Goal: Task Accomplishment & Management: Complete application form

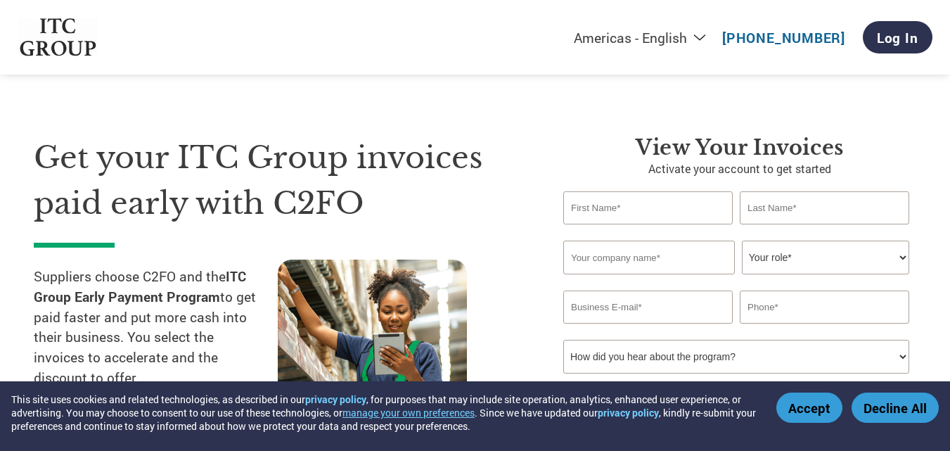
click at [671, 201] on input "text" at bounding box center [649, 207] width 170 height 33
type input "[PERSON_NAME]"
click at [658, 253] on input "text" at bounding box center [650, 258] width 172 height 34
type input "Frontline Marketing Co."
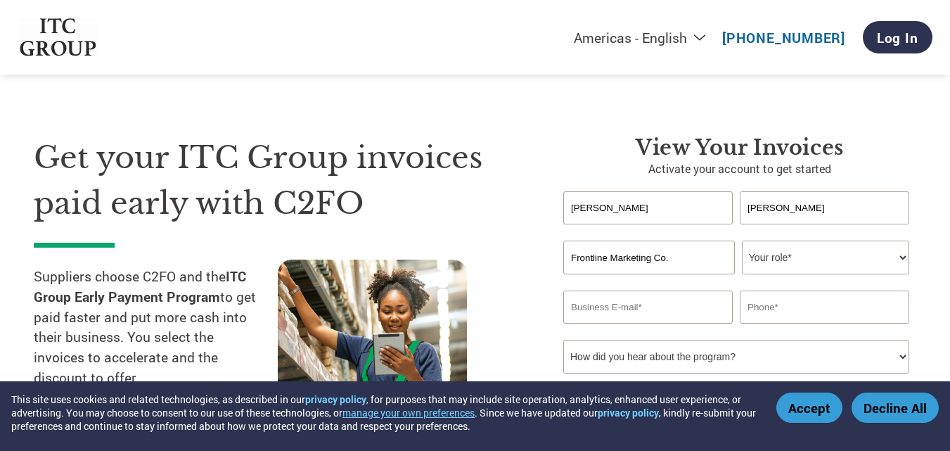
type input "[EMAIL_ADDRESS][DOMAIN_NAME]"
type input "08970822084"
click at [898, 256] on select "Your role* CFO Controller Credit Manager Finance Director Treasurer CEO Preside…" at bounding box center [825, 258] width 167 height 34
select select "OFFICE_MANAGER"
click at [742, 241] on select "Your role* CFO Controller Credit Manager Finance Director Treasurer CEO Preside…" at bounding box center [825, 258] width 167 height 34
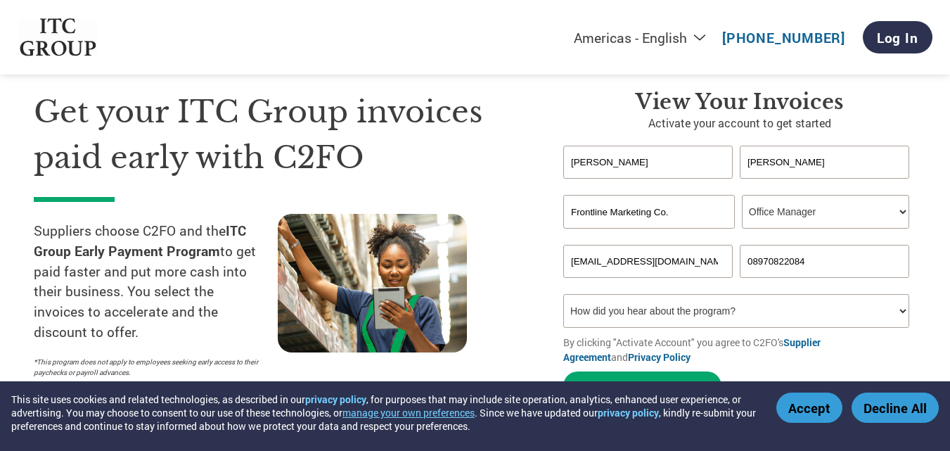
scroll to position [70, 0]
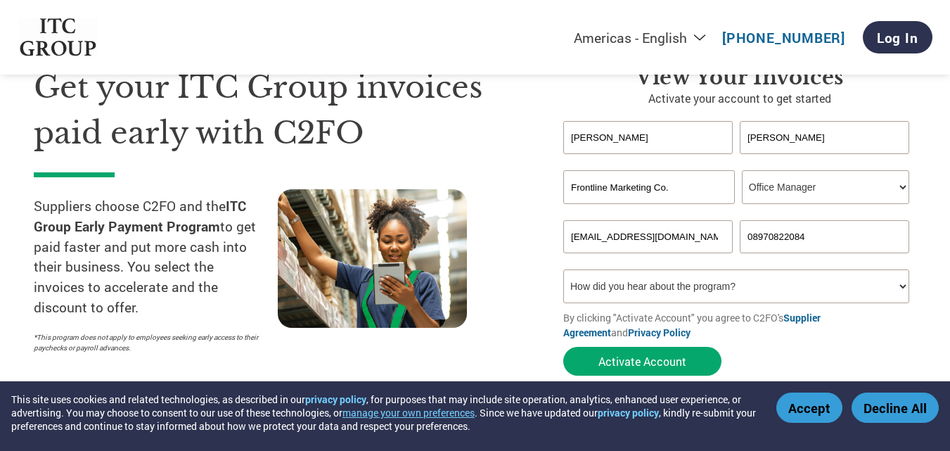
drag, startPoint x: 708, startPoint y: 233, endPoint x: 339, endPoint y: 238, distance: 369.4
click at [339, 237] on div "Get your ITC Group invoices paid early with C2FO Suppliers choose C2FO and the …" at bounding box center [475, 195] width 883 height 374
type input "F"
drag, startPoint x: 533, startPoint y: 238, endPoint x: 435, endPoint y: 242, distance: 98.6
click at [449, 241] on div "Get your ITC Group invoices paid early with C2FO Suppliers choose C2FO and the …" at bounding box center [475, 195] width 883 height 374
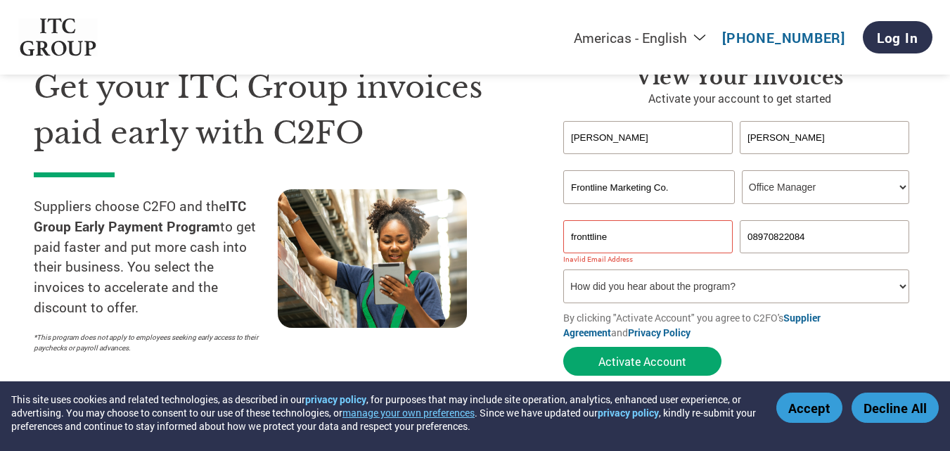
paste input "[EMAIL_ADDRESS][DOMAIN_NAME]"
type input "[EMAIL_ADDRESS][DOMAIN_NAME]"
drag, startPoint x: 821, startPoint y: 236, endPoint x: 686, endPoint y: 246, distance: 135.4
click at [685, 239] on div "[EMAIL_ADDRESS][DOMAIN_NAME] 08970822084" at bounding box center [740, 236] width 353 height 33
type input "9845523752"
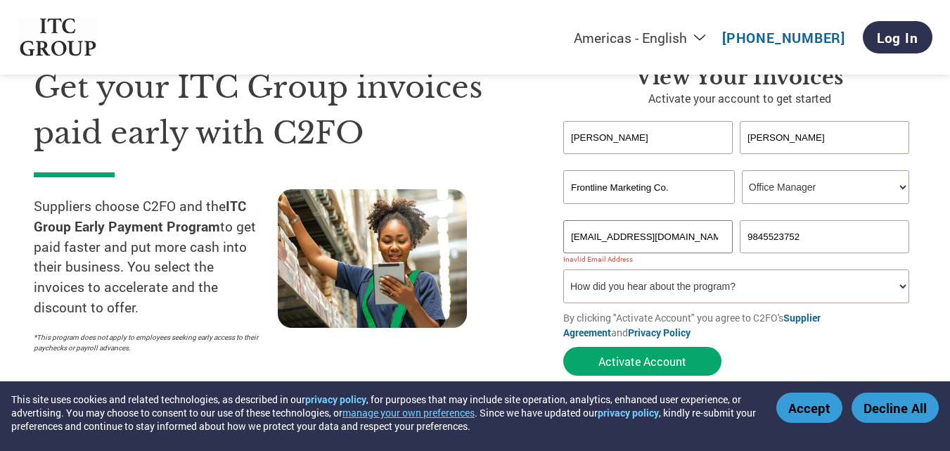
click at [903, 283] on select "How did you hear about the program? Received a letter Email Social Media Online…" at bounding box center [737, 286] width 346 height 34
select select "Email"
click at [564, 269] on select "How did you hear about the program? Received a letter Email Social Media Online…" at bounding box center [737, 286] width 346 height 34
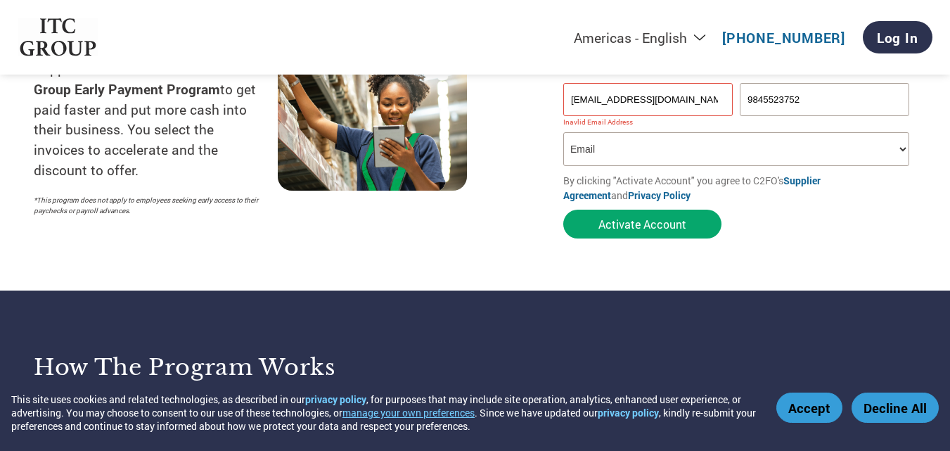
scroll to position [211, 0]
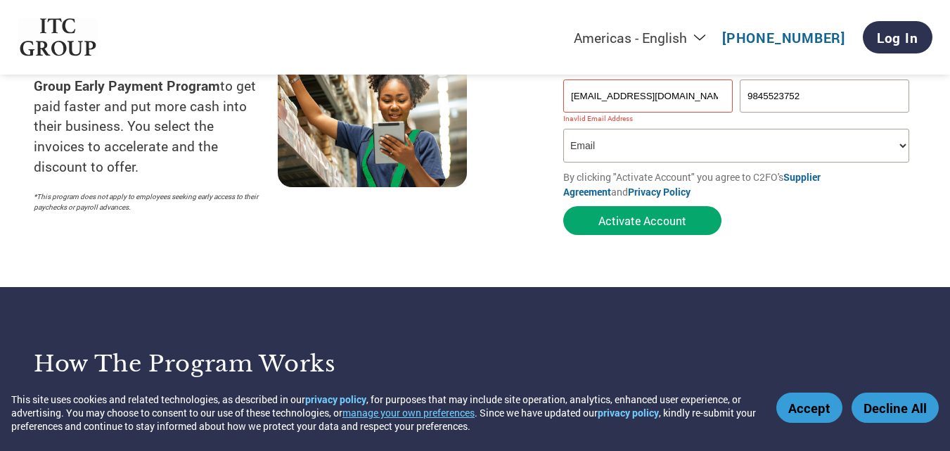
click at [687, 93] on input "[EMAIL_ADDRESS][DOMAIN_NAME]" at bounding box center [649, 95] width 170 height 33
click at [706, 150] on select "How did you hear about the program? Received a letter Email Social Media Online…" at bounding box center [737, 146] width 346 height 34
click at [564, 129] on select "How did you hear about the program? Received a letter Email Social Media Online…" at bounding box center [737, 146] width 346 height 34
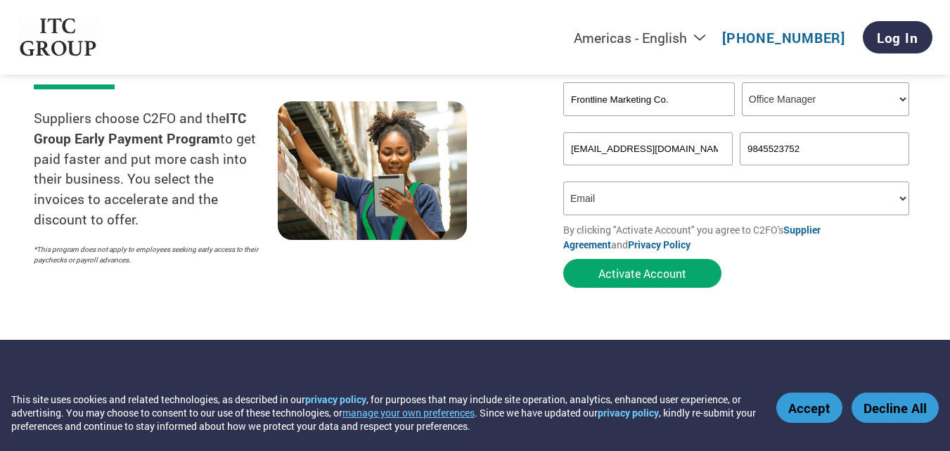
scroll to position [70, 0]
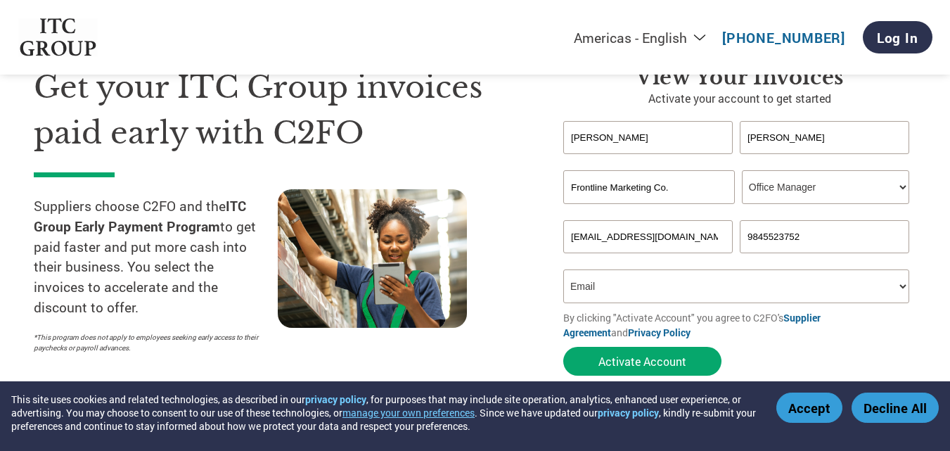
click at [836, 136] on input "[PERSON_NAME]" at bounding box center [825, 137] width 170 height 33
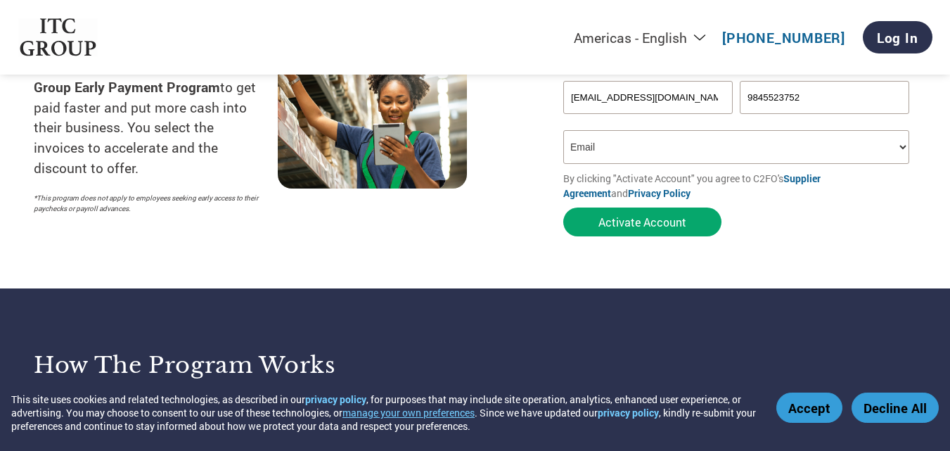
scroll to position [211, 0]
